Goal: Feedback & Contribution: Contribute content

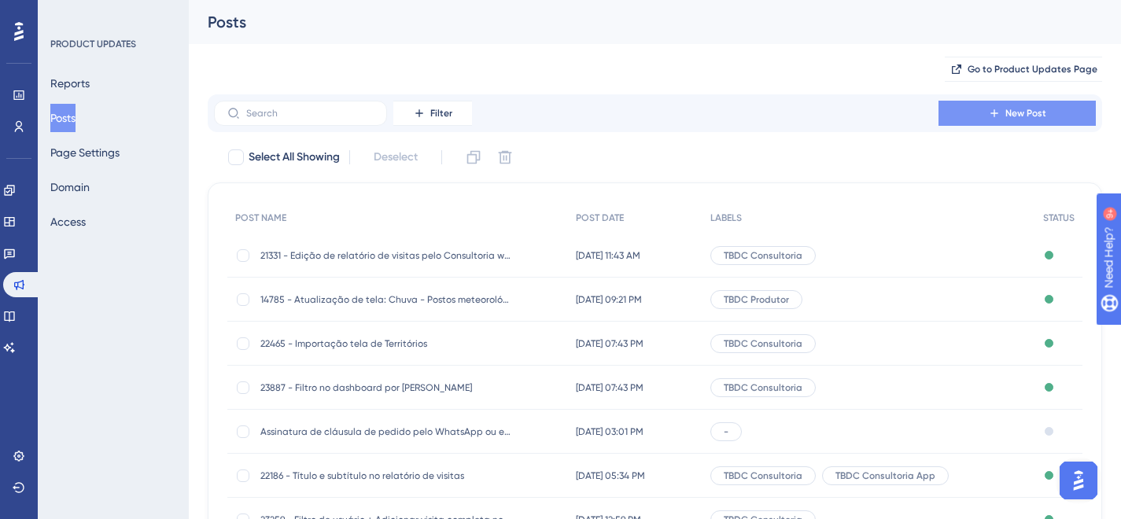
click at [981, 109] on button "New Post" at bounding box center [1017, 113] width 157 height 25
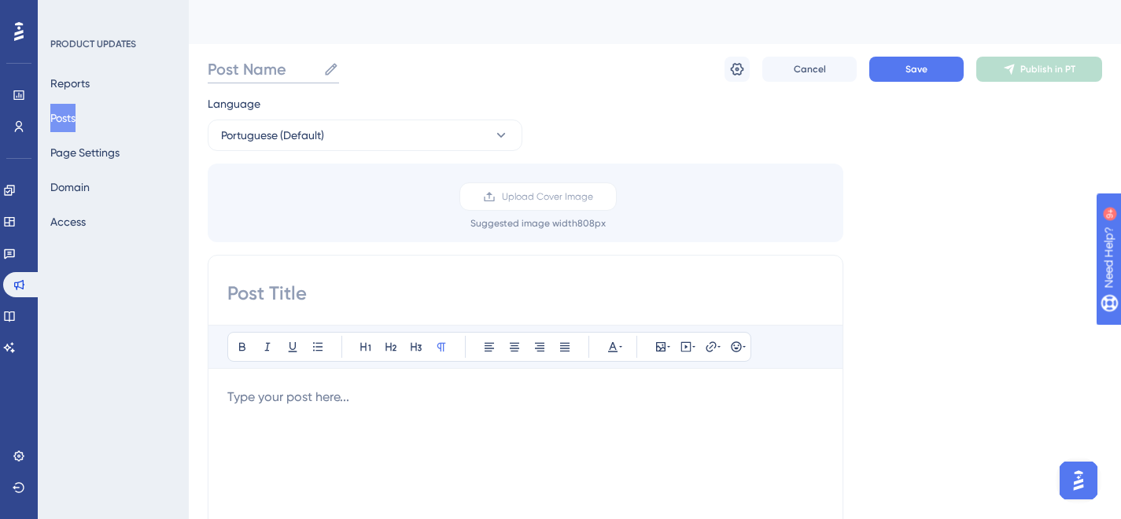
click at [257, 64] on input "Post Name" at bounding box center [262, 69] width 109 height 22
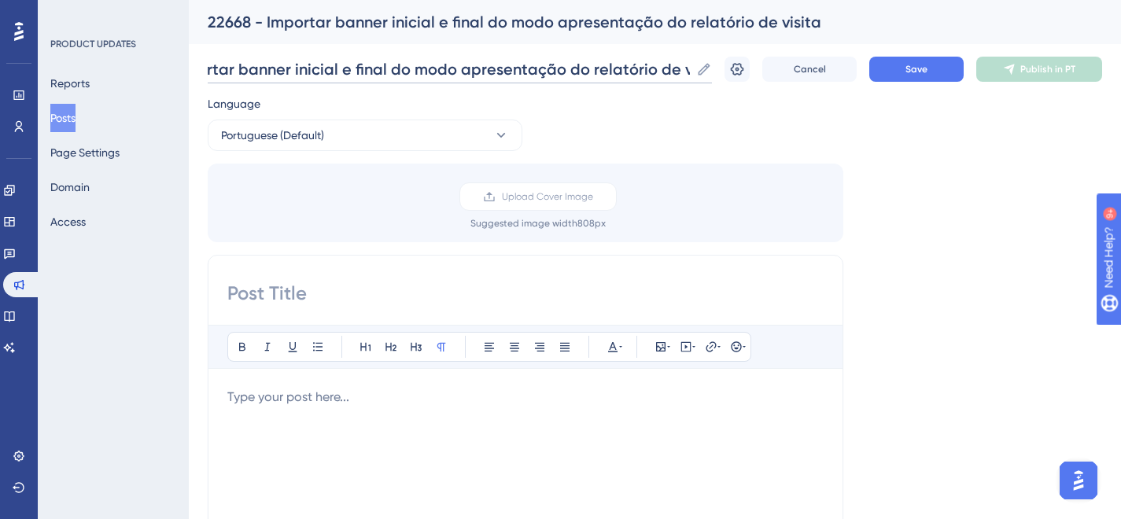
scroll to position [0, 113]
type input "22668 - Importar banner inicial e final do modo apresentação do relatório de vi…"
click at [347, 294] on input at bounding box center [525, 293] width 596 height 25
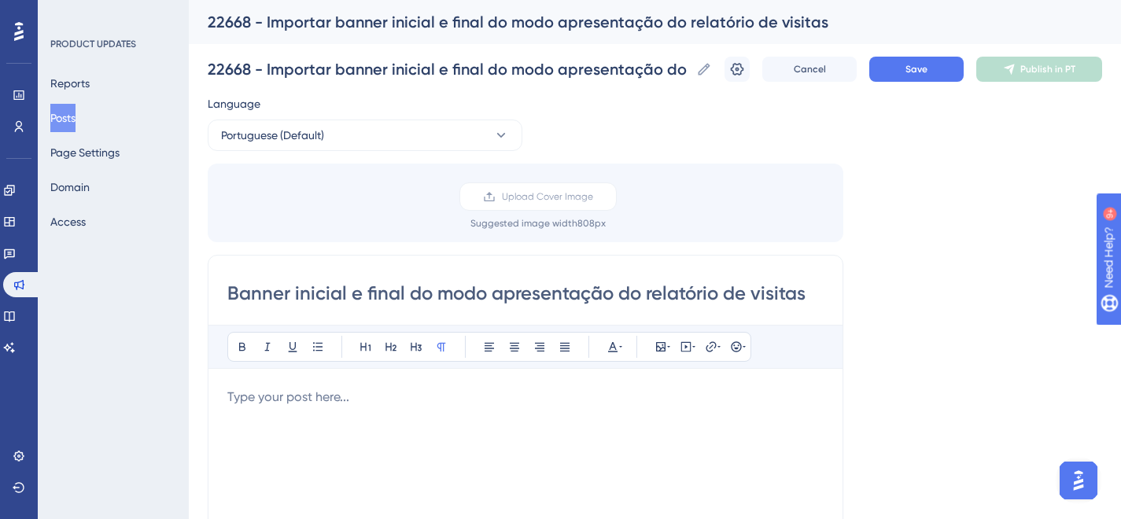
type input "Banner inicial e final do modo apresentação do relatório de visitas"
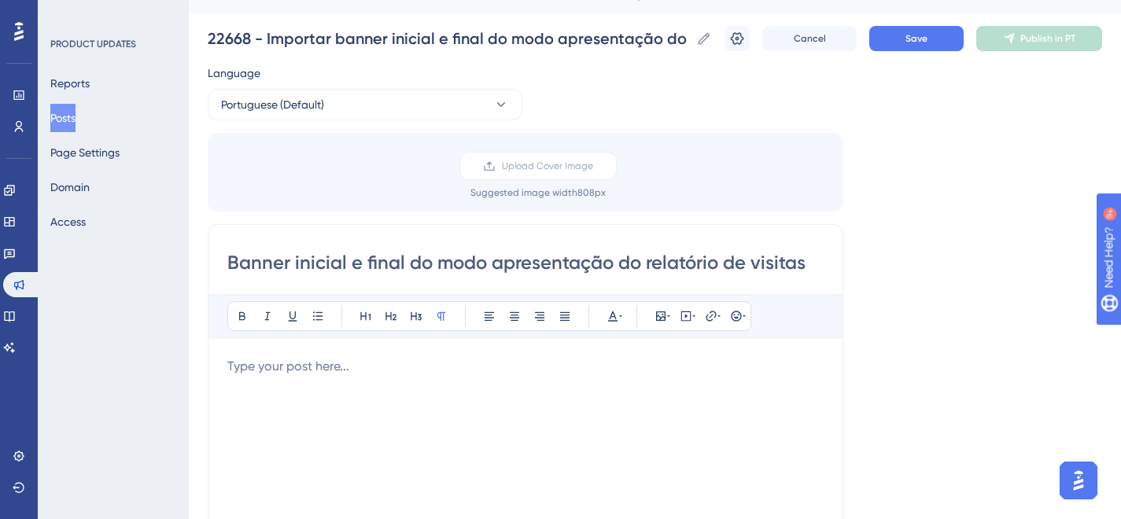
scroll to position [231, 0]
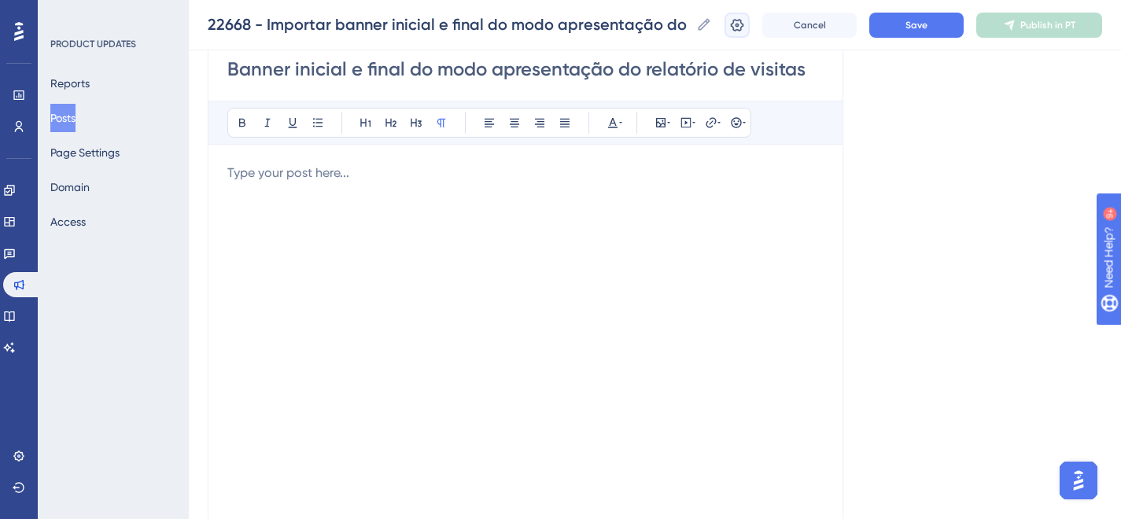
click at [744, 26] on icon at bounding box center [737, 24] width 13 height 13
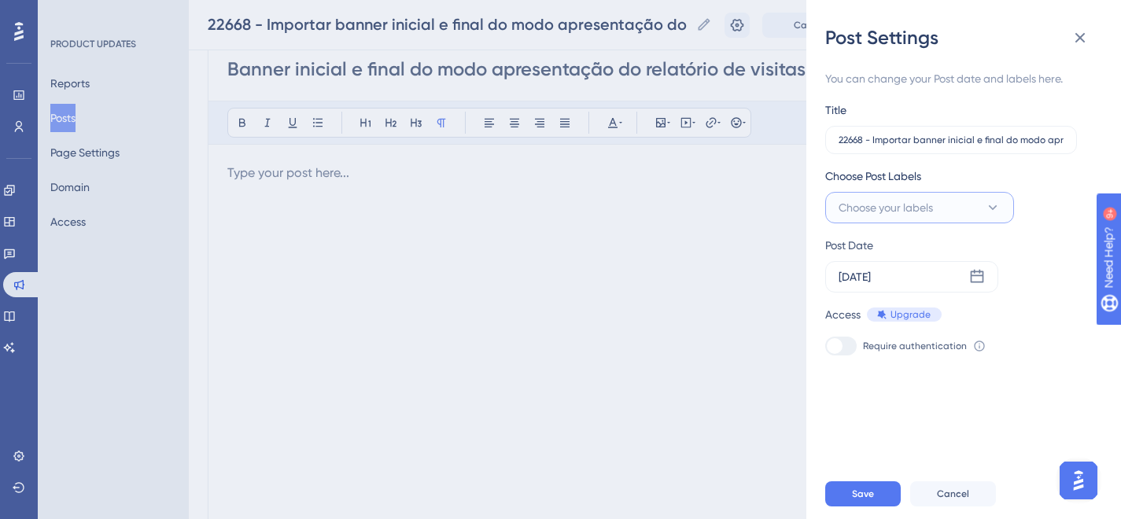
click at [940, 204] on button "Choose your labels" at bounding box center [919, 207] width 189 height 31
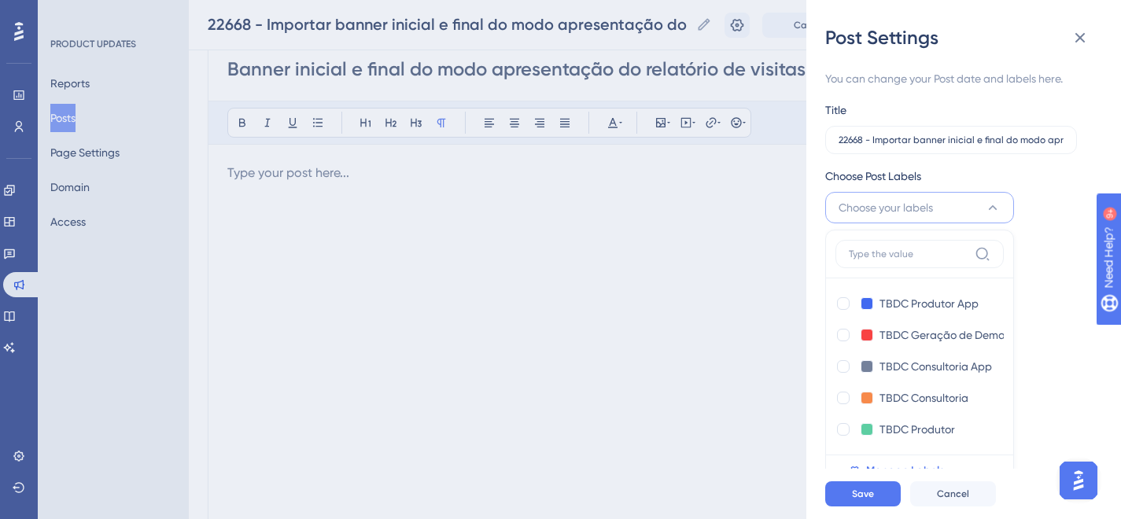
scroll to position [7, 0]
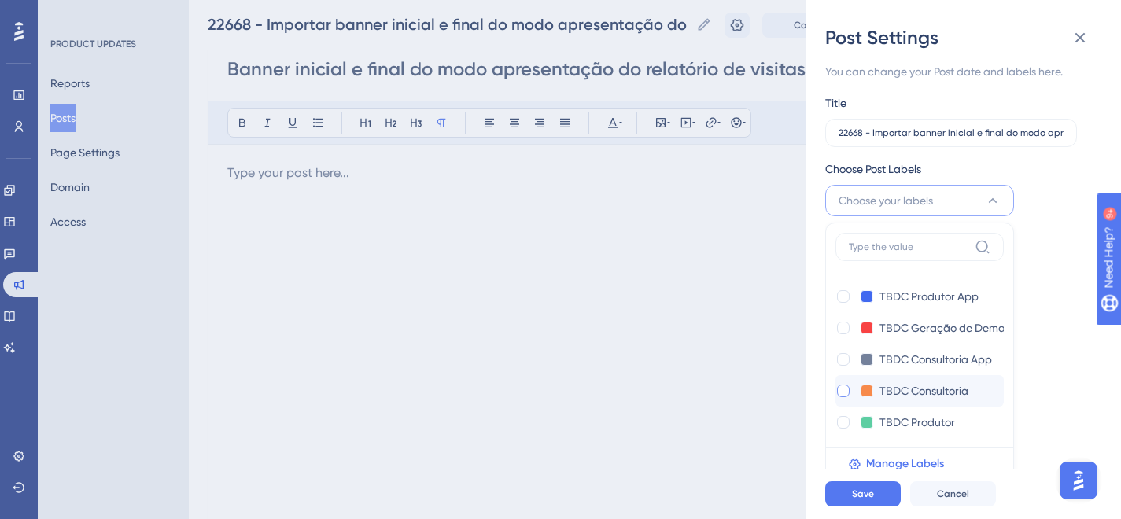
click at [843, 392] on div at bounding box center [843, 391] width 13 height 13
checkbox input "true"
click at [839, 499] on button "Save" at bounding box center [863, 494] width 76 height 25
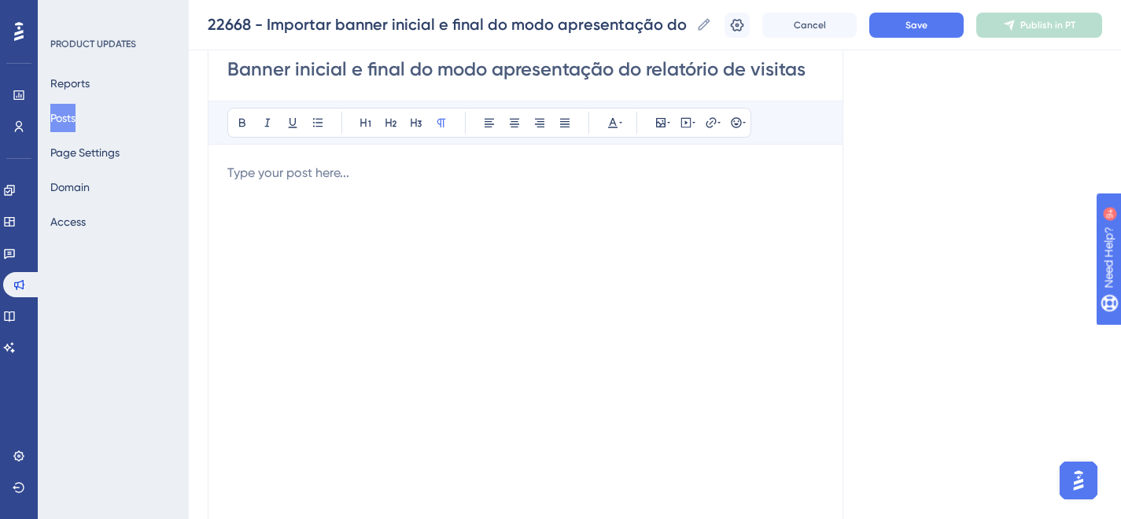
click at [424, 190] on div at bounding box center [525, 337] width 596 height 346
click at [581, 164] on p at bounding box center [525, 173] width 596 height 19
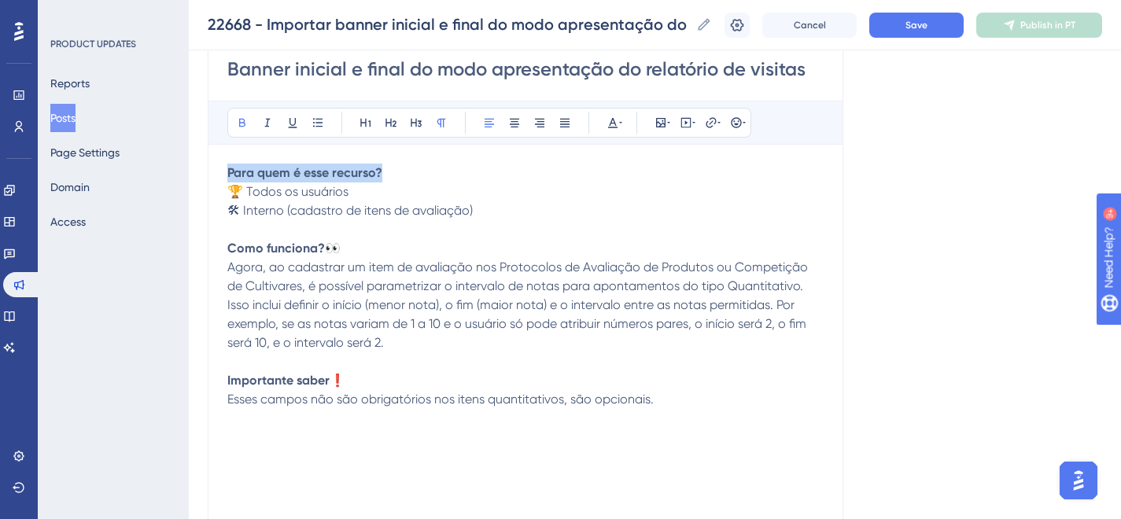
drag, startPoint x: 398, startPoint y: 172, endPoint x: 186, endPoint y: 161, distance: 212.7
click at [189, 161] on div "Performance Users Engagement Widgets Feedback Product Updates Knowledge Base AI…" at bounding box center [655, 354] width 932 height 1171
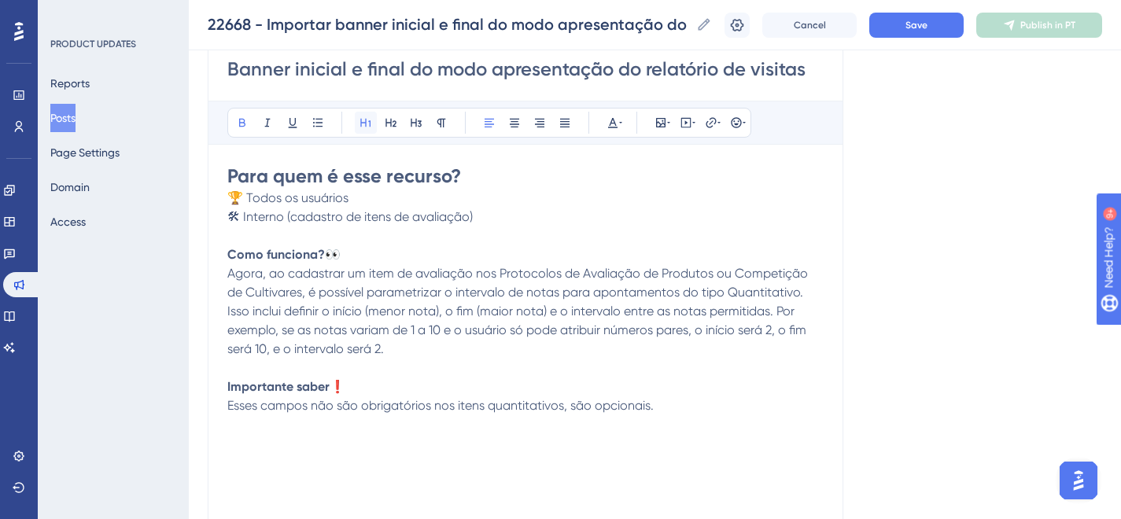
click at [360, 127] on icon at bounding box center [366, 122] width 13 height 13
click at [473, 165] on h1 "Para quem é esse recurso?" at bounding box center [525, 176] width 596 height 25
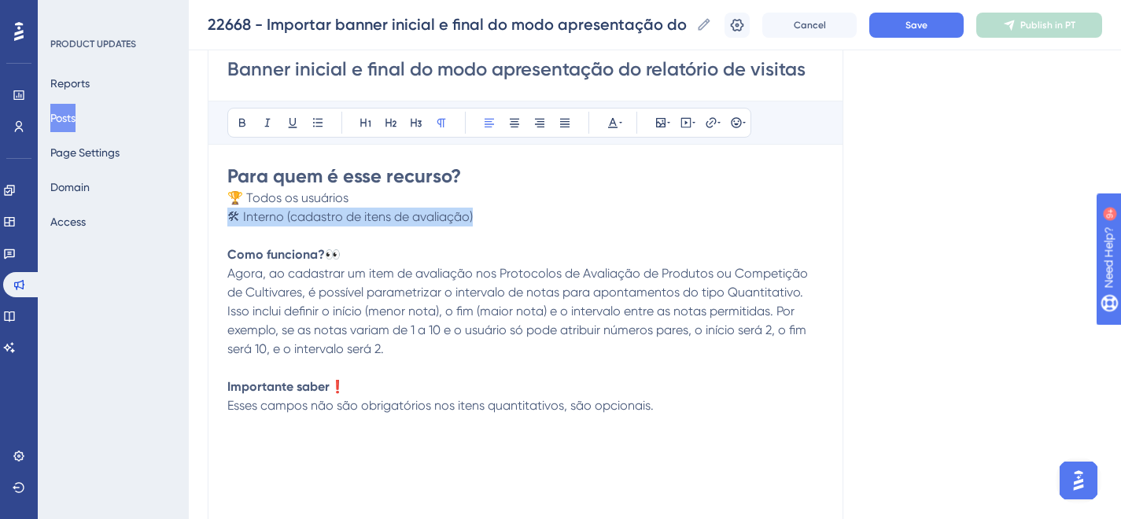
drag, startPoint x: 513, startPoint y: 213, endPoint x: 175, endPoint y: 212, distance: 337.6
click at [189, 212] on div "Performance Users Engagement Widgets Feedback Product Updates Knowledge Base AI…" at bounding box center [655, 354] width 932 height 1171
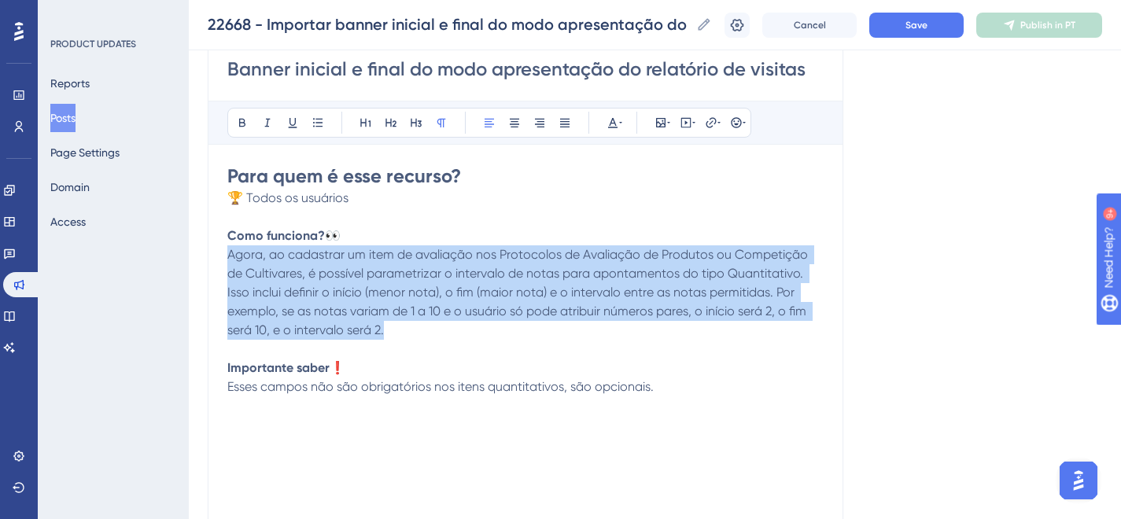
drag, startPoint x: 405, startPoint y: 334, endPoint x: 213, endPoint y: 262, distance: 205.2
click at [213, 262] on div "Banner inicial e final do modo apresentação do relatório de visitas Bold Italic…" at bounding box center [526, 280] width 636 height 499
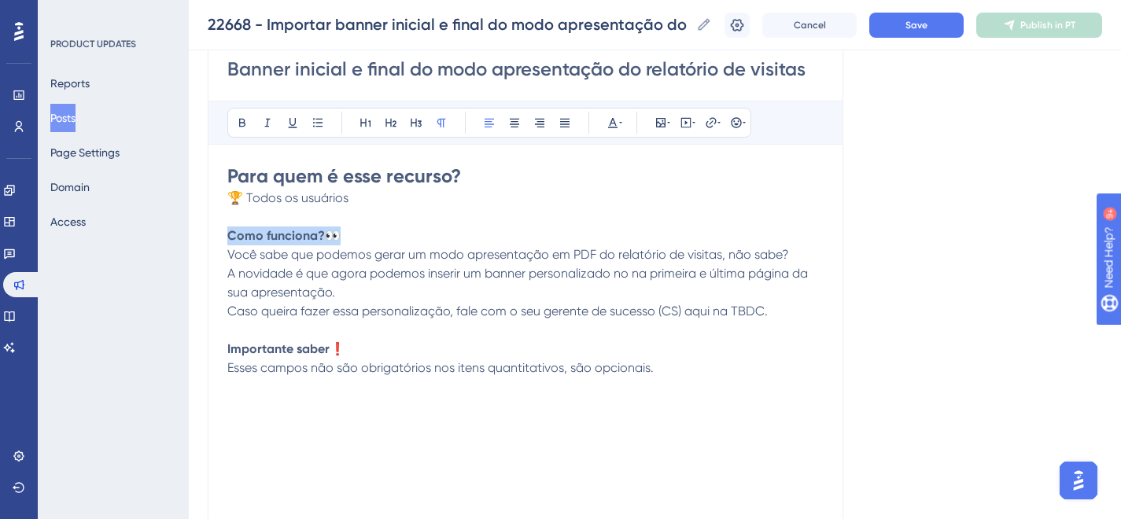
drag, startPoint x: 347, startPoint y: 232, endPoint x: 212, endPoint y: 231, distance: 135.4
click at [212, 231] on div "Banner inicial e final do modo apresentação do relatório de visitas Bold Italic…" at bounding box center [526, 280] width 636 height 499
click at [367, 119] on icon at bounding box center [366, 122] width 13 height 13
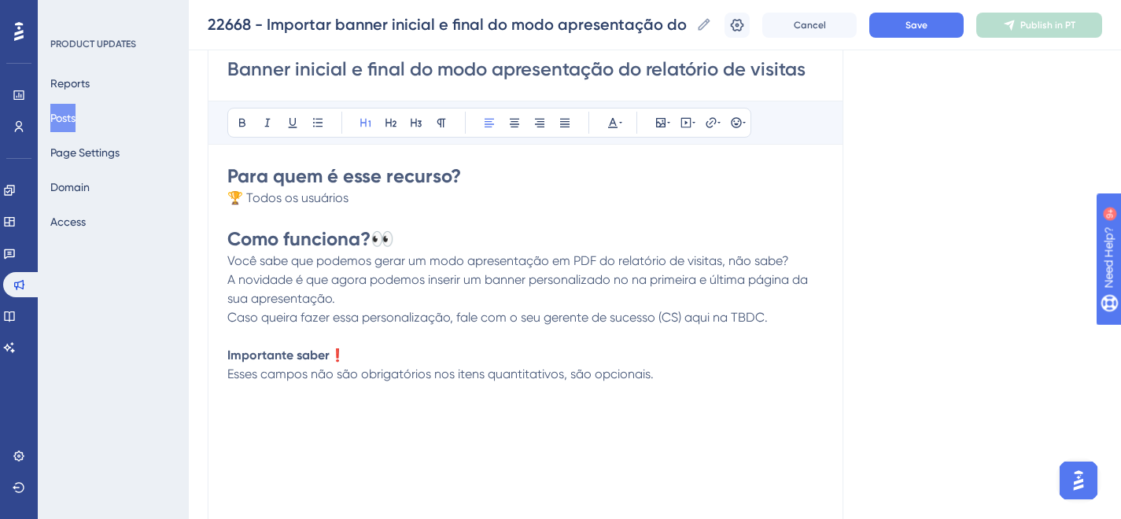
click at [381, 341] on p at bounding box center [525, 336] width 596 height 19
click at [633, 279] on span "A novidade é que agora podemos inserir um banner personalizado no na primeira e…" at bounding box center [519, 289] width 584 height 34
drag, startPoint x: 664, startPoint y: 378, endPoint x: 213, endPoint y: 345, distance: 452.1
click at [213, 345] on div "Banner inicial e final do modo apresentação do relatório de visitas Bold Italic…" at bounding box center [526, 280] width 636 height 499
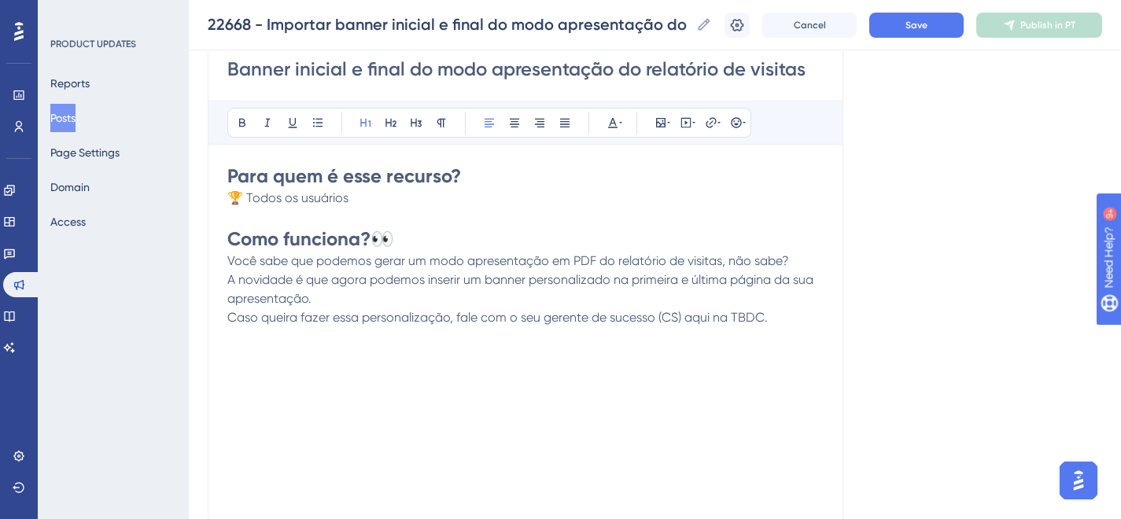
click at [413, 240] on h1 "Como funciona? 👀" at bounding box center [525, 239] width 596 height 25
click at [731, 120] on icon at bounding box center [736, 122] width 13 height 13
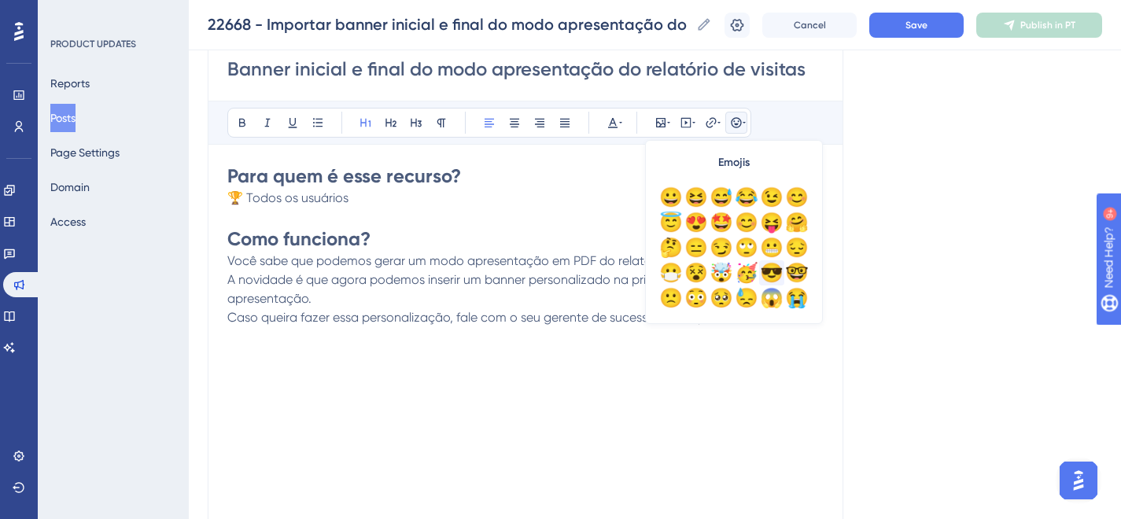
click at [774, 277] on div "😎" at bounding box center [771, 272] width 25 height 25
click at [564, 375] on div "Para quem é esse recurso? 🏆 Todos os usuários Como funciona? 😎 Você sabe que po…" at bounding box center [525, 337] width 596 height 346
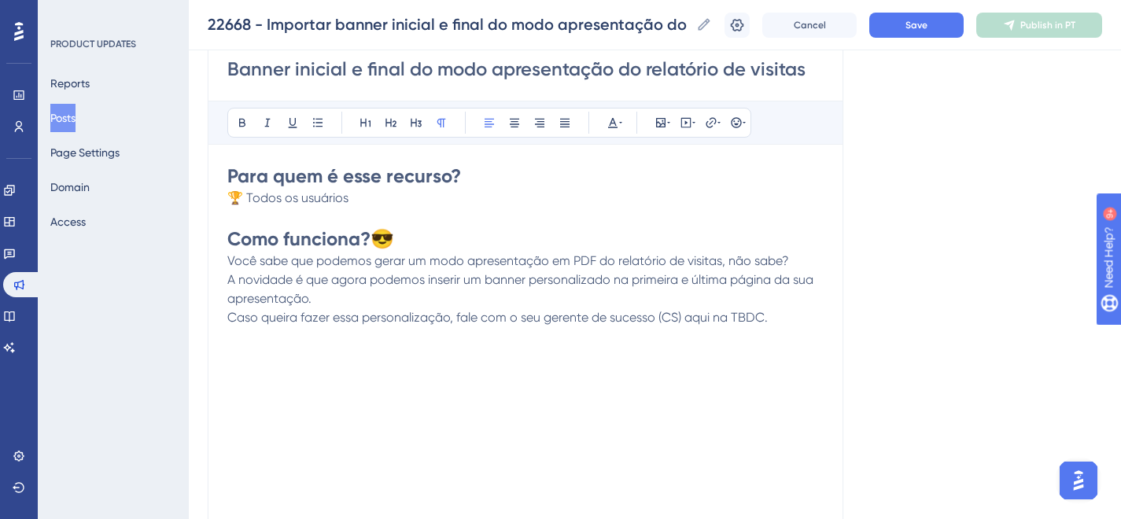
click at [772, 286] on p "Você sabe que podemos gerar um modo apresentação em PDF do relatório de visitas…" at bounding box center [525, 280] width 596 height 57
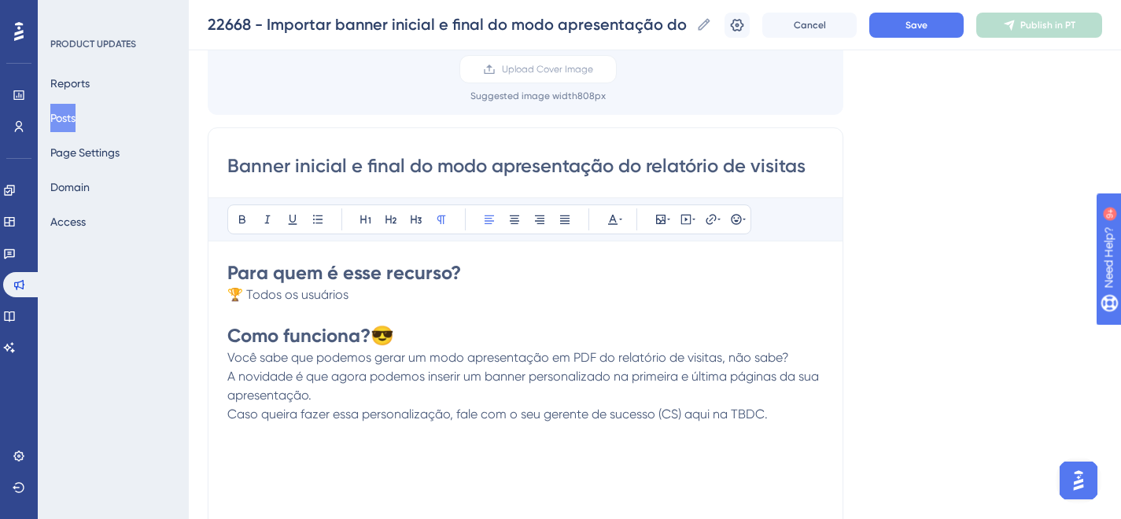
scroll to position [133, 0]
click at [919, 17] on button "Save" at bounding box center [917, 25] width 94 height 25
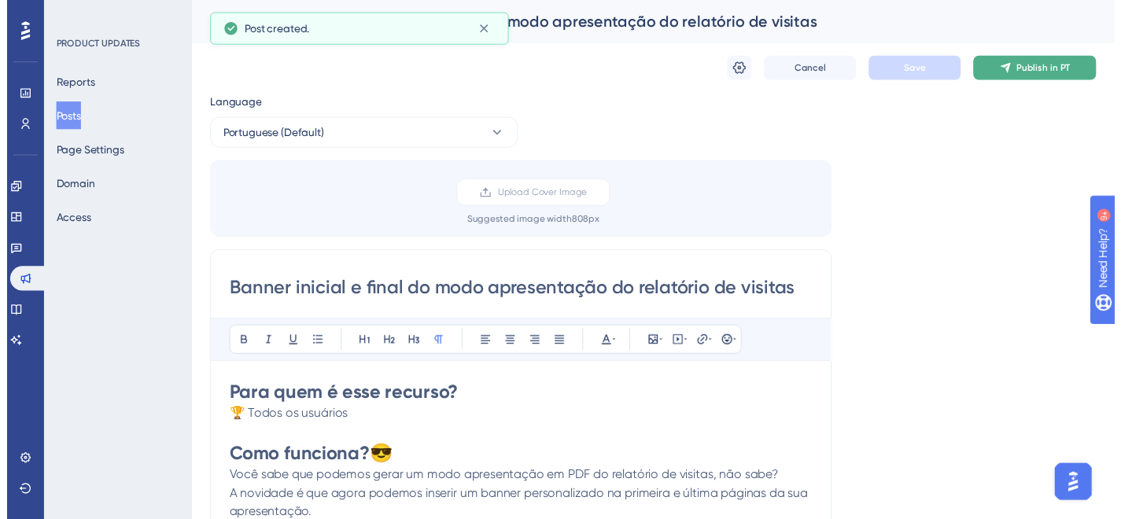
scroll to position [37, 0]
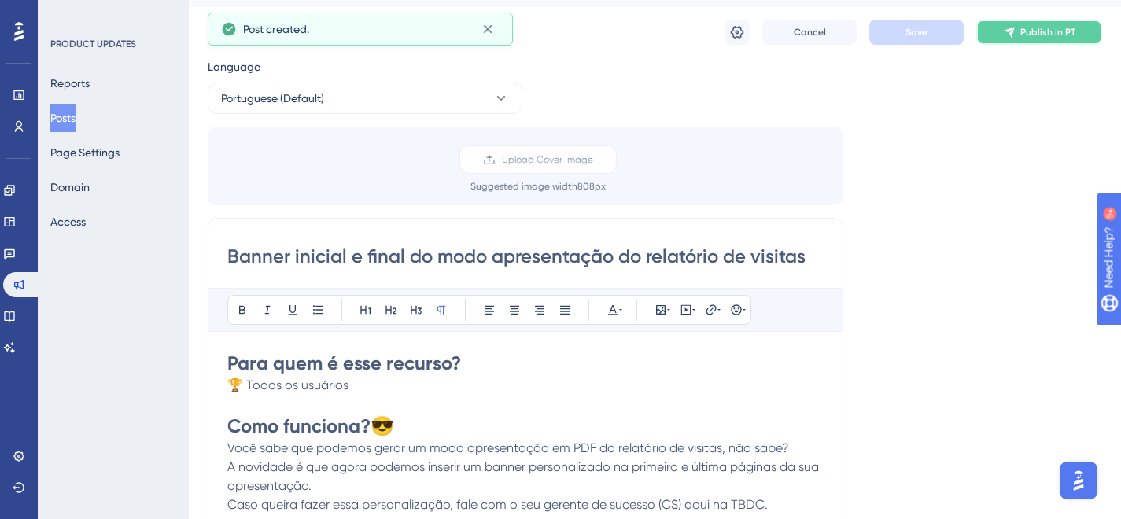
click at [1056, 28] on span "Publish in PT" at bounding box center [1048, 32] width 55 height 13
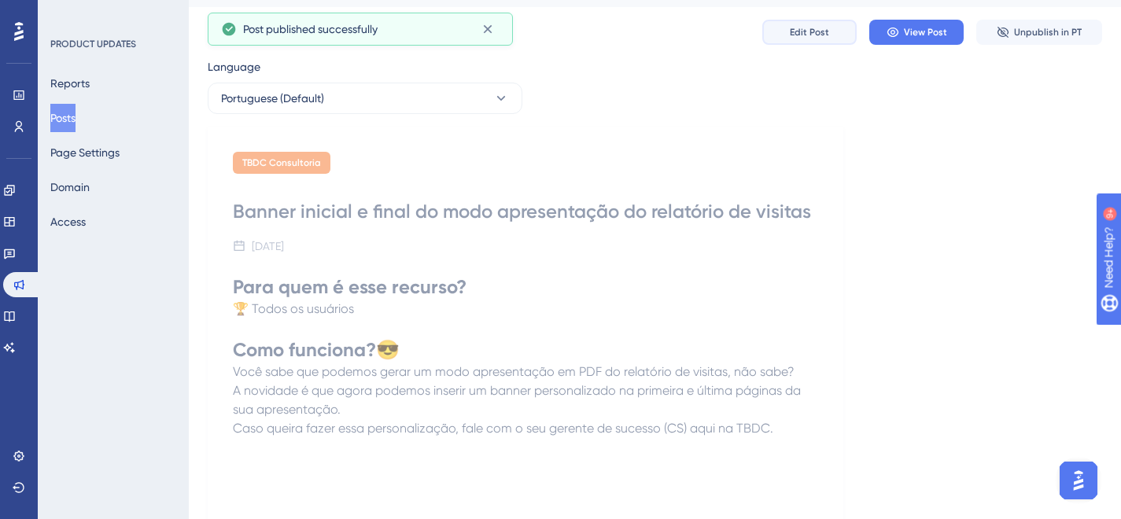
click at [807, 31] on span "Edit Post" at bounding box center [809, 32] width 39 height 13
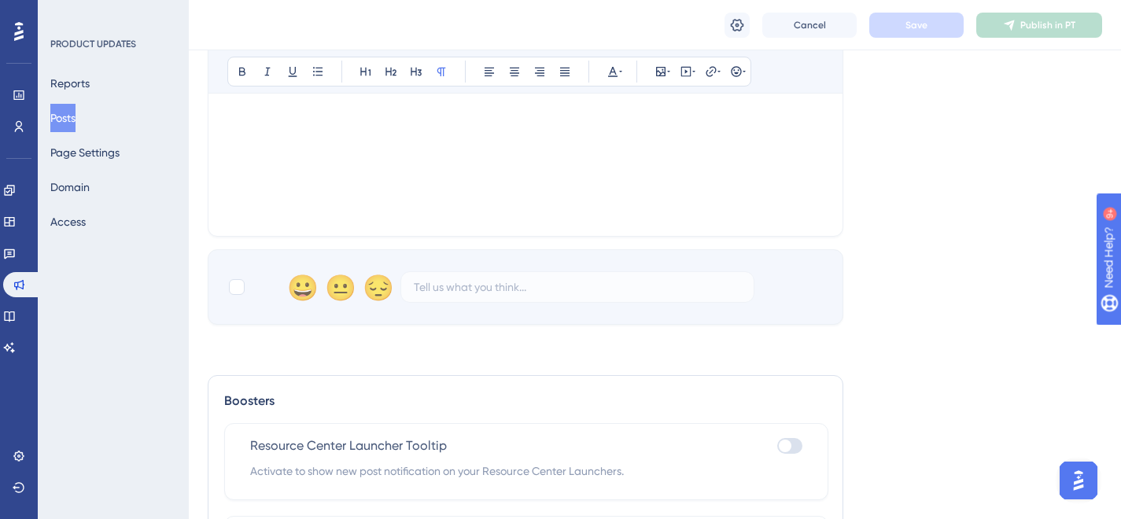
scroll to position [677, 0]
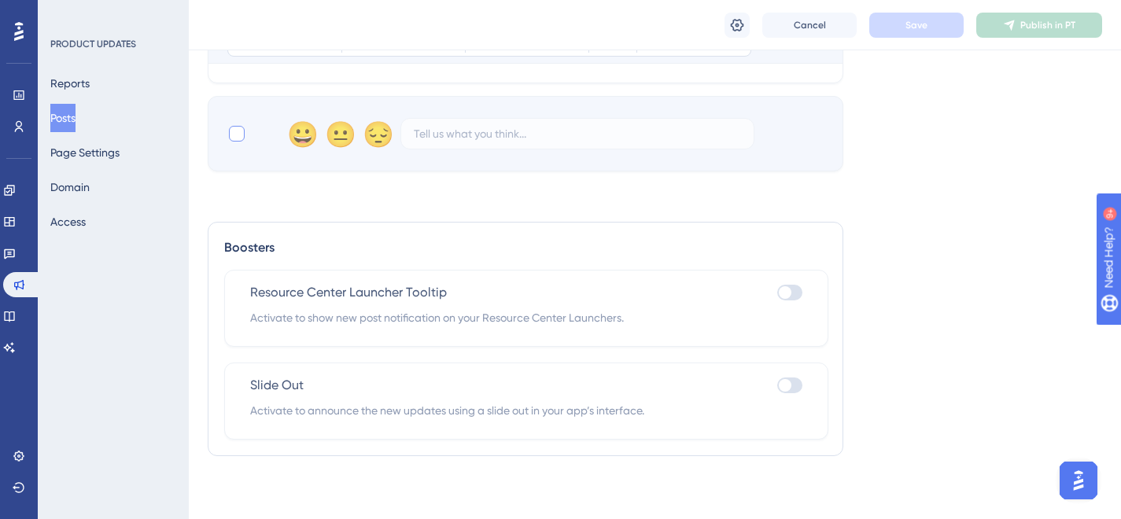
click at [232, 139] on div at bounding box center [237, 134] width 16 height 16
checkbox input "true"
click at [923, 27] on span "Save" at bounding box center [917, 25] width 22 height 13
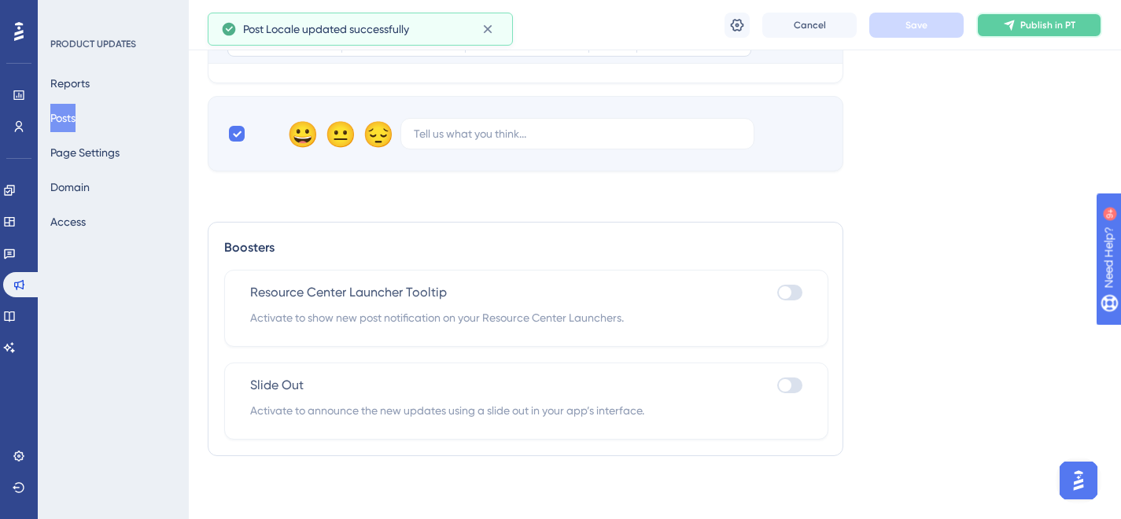
click at [1021, 35] on button "Publish in PT" at bounding box center [1040, 25] width 126 height 25
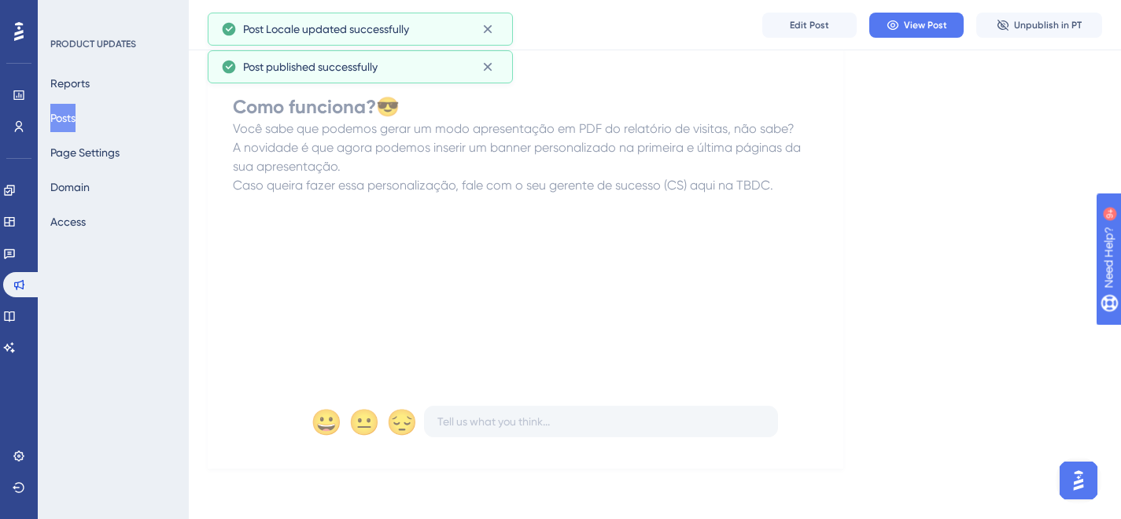
scroll to position [0, 0]
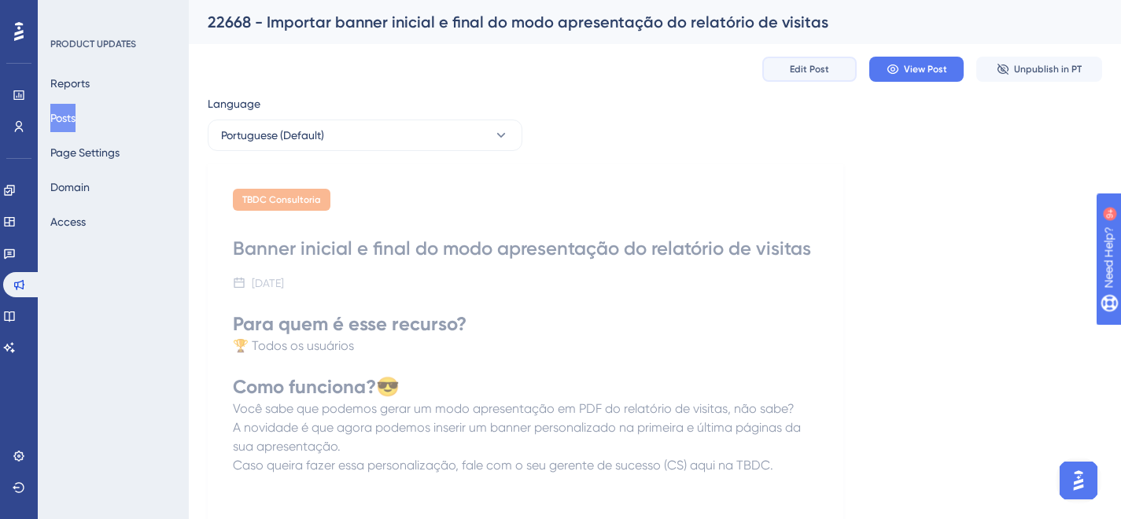
click at [807, 66] on span "Edit Post" at bounding box center [809, 69] width 39 height 13
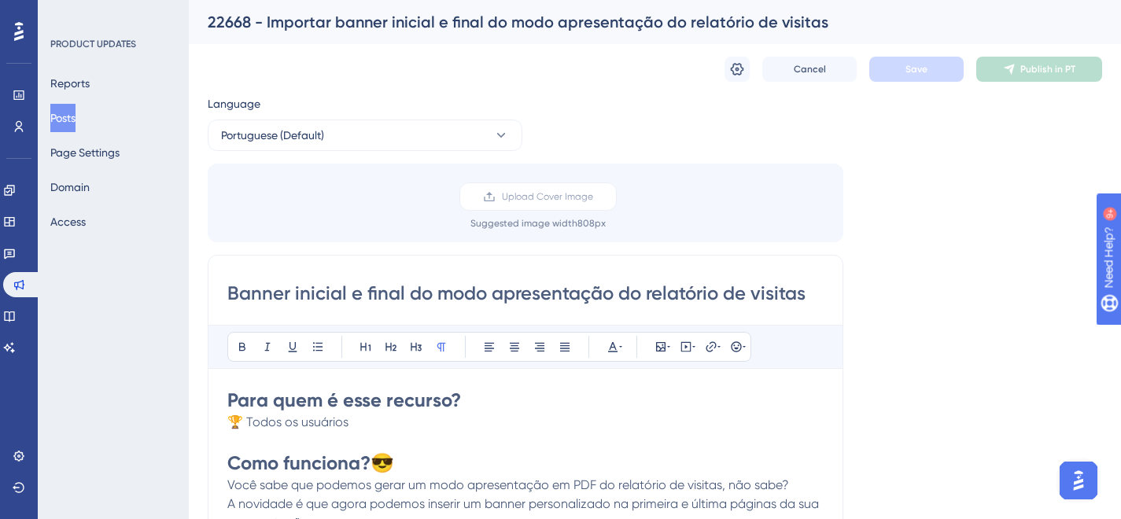
scroll to position [37, 0]
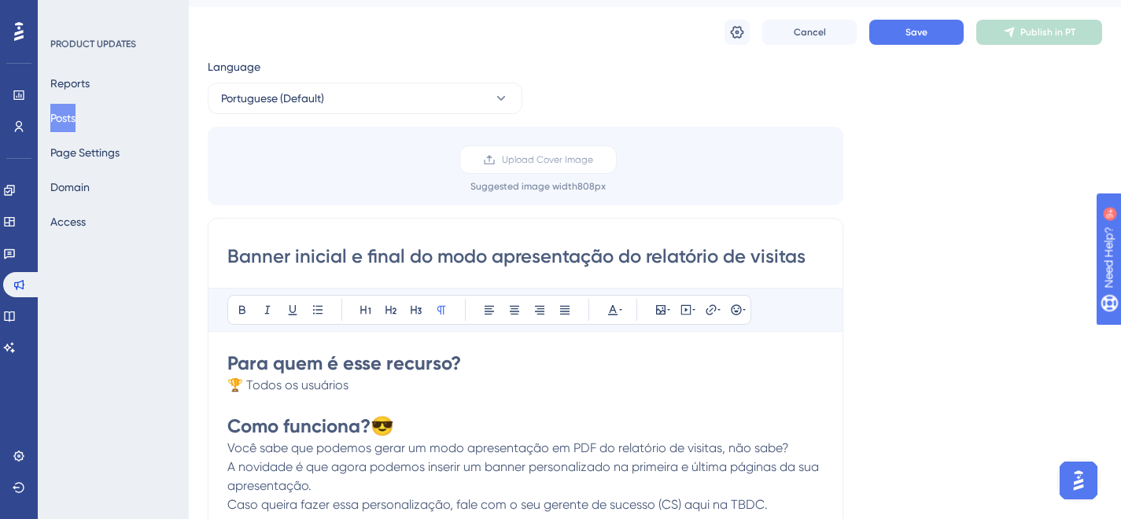
click at [419, 257] on input "Banner inicial e final do modo apresentação do relatório de visitas" at bounding box center [525, 256] width 596 height 25
type input "Banner inicial e final no modo apresentação do relatório de visitas"
click at [893, 21] on button "Save" at bounding box center [917, 32] width 94 height 25
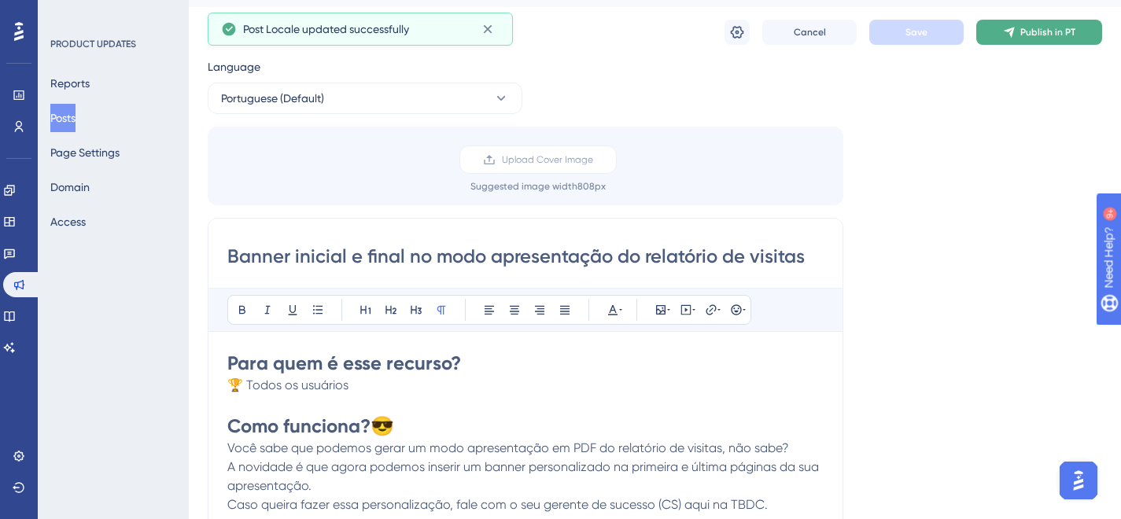
click at [1090, 27] on button "Publish in PT" at bounding box center [1040, 32] width 126 height 25
